Goal: Information Seeking & Learning: Learn about a topic

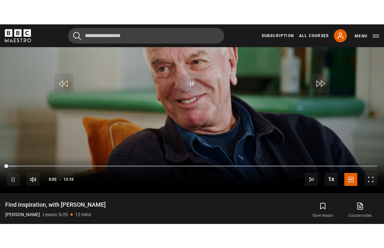
scroll to position [8, 0]
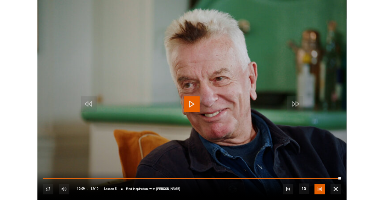
scroll to position [302, 0]
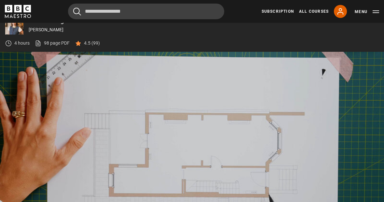
click at [203, 134] on video-js "Video Player is loading. Play Lesson Draw your layout 10s Skip Back 10 seconds …" at bounding box center [192, 160] width 384 height 216
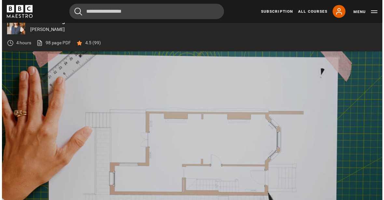
scroll to position [258, 0]
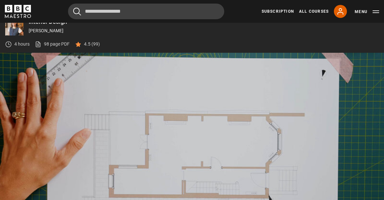
click at [198, 140] on video-js "it is a good idea to use trace paper... Video Player is loading. Play Lesson Dr…" at bounding box center [192, 161] width 384 height 216
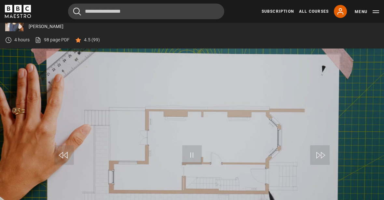
scroll to position [260, 0]
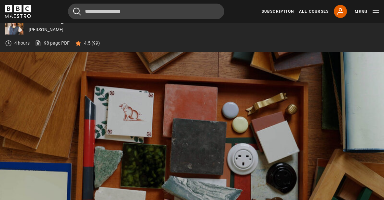
scroll to position [295, 0]
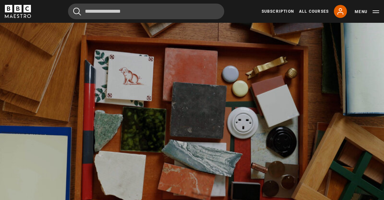
click at [213, 105] on video-js "Video Player is loading. Play Lesson Choose fixed materials 10s Skip Back 10 se…" at bounding box center [192, 124] width 384 height 216
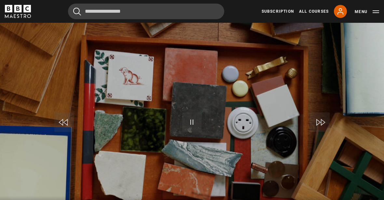
click at [202, 135] on button "Pause" at bounding box center [192, 121] width 23 height 29
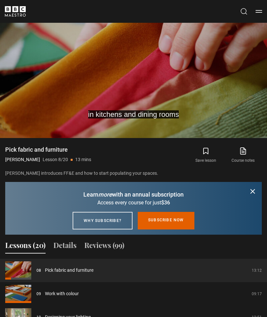
scroll to position [476, 0]
